Goal: Transaction & Acquisition: Purchase product/service

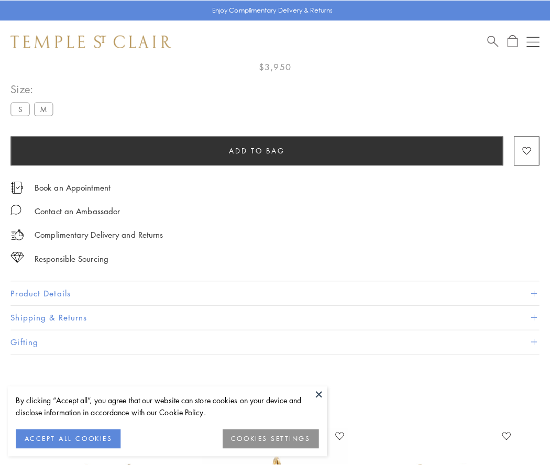
scroll to position [62, 0]
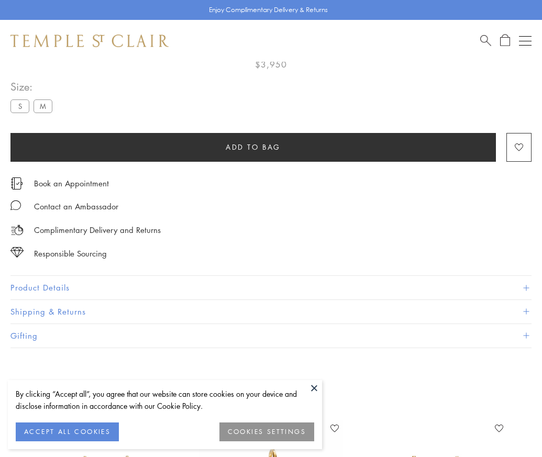
click at [253, 147] on span "Add to bag" at bounding box center [253, 147] width 55 height 12
